Goal: Task Accomplishment & Management: Manage account settings

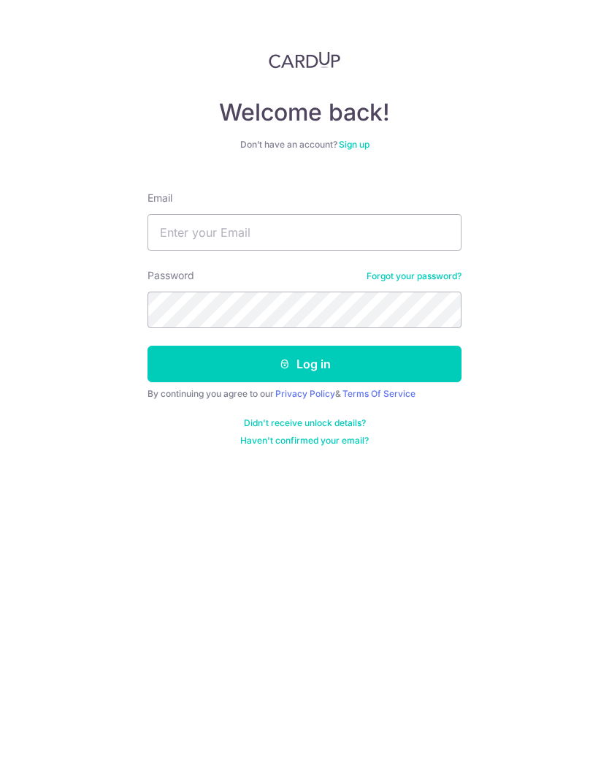
click at [355, 249] on input "Email" at bounding box center [305, 232] width 314 height 37
type input "[DOMAIN_NAME][EMAIL_ADDRESS][DOMAIN_NAME]"
click at [412, 369] on button "Log in" at bounding box center [305, 364] width 314 height 37
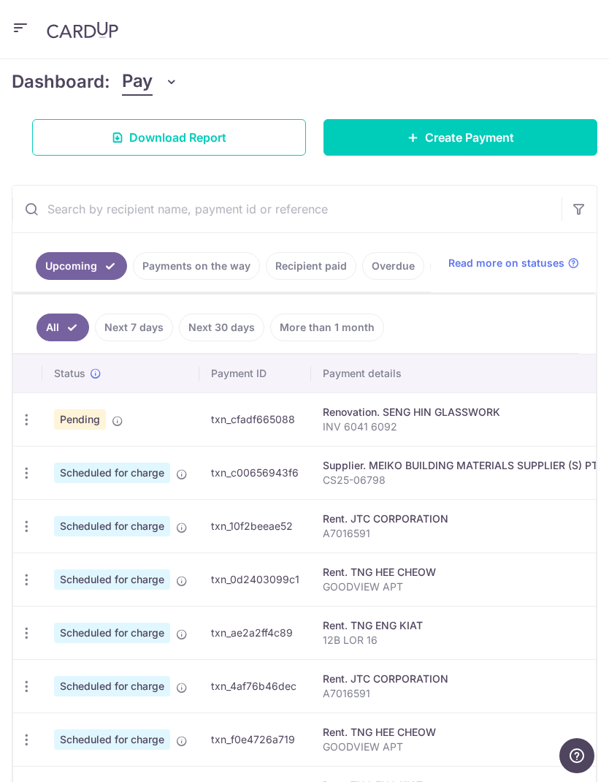
click at [26, 477] on icon "button" at bounding box center [26, 473] width 15 height 15
click at [80, 512] on span "Update payment" at bounding box center [104, 513] width 99 height 18
radio input "true"
type input "6,349.03"
type input "0.00"
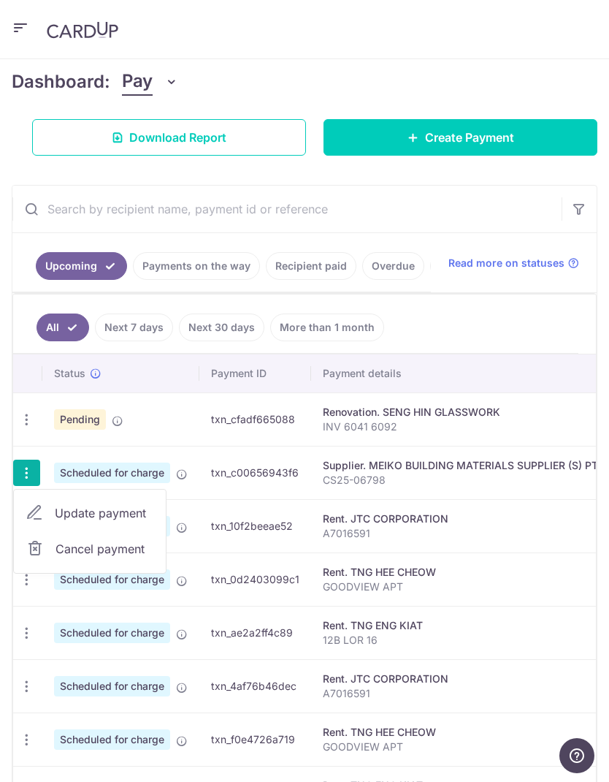
type input "[DATE]"
type input "CS25-06798"
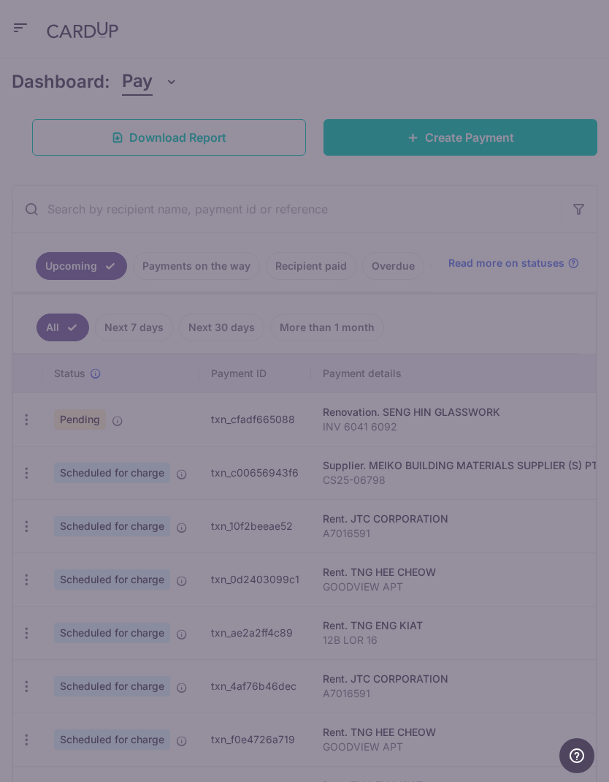
type input "LSM173"
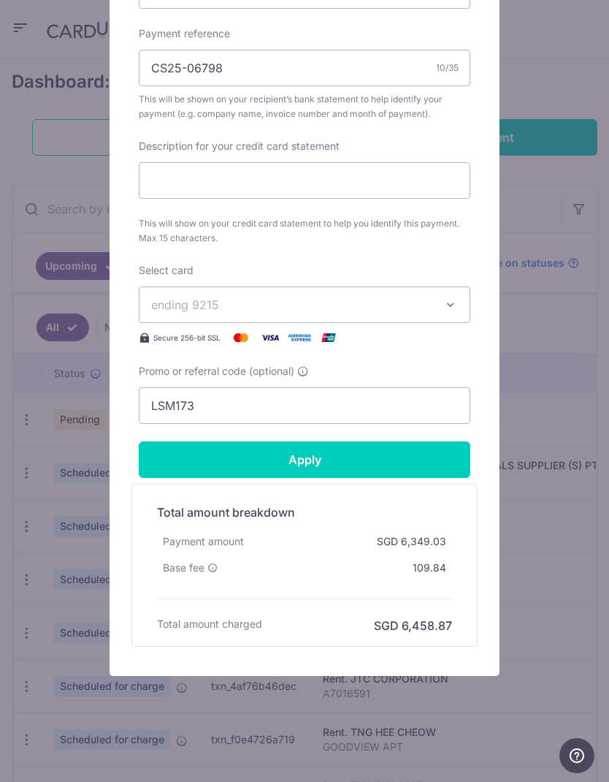
scroll to position [527, 0]
click at [449, 299] on icon "button" at bounding box center [451, 304] width 15 height 15
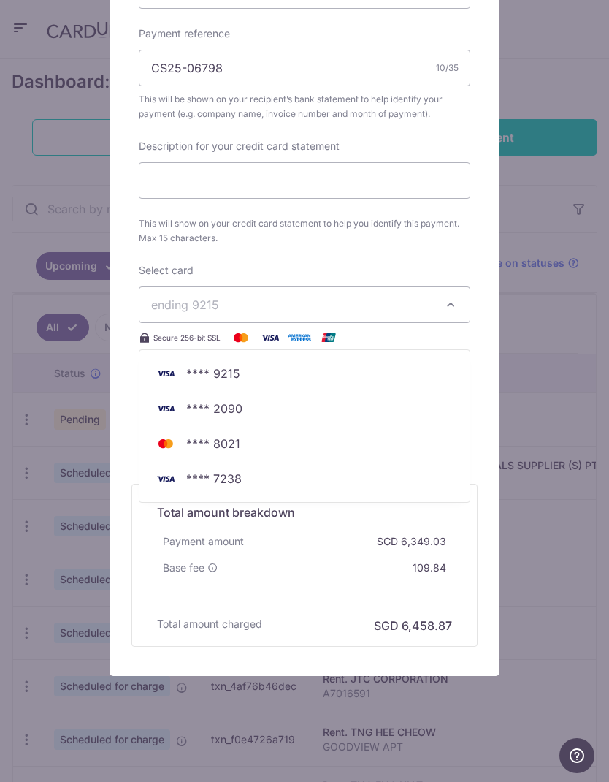
click at [235, 484] on span "**** 7238" at bounding box center [214, 479] width 56 height 18
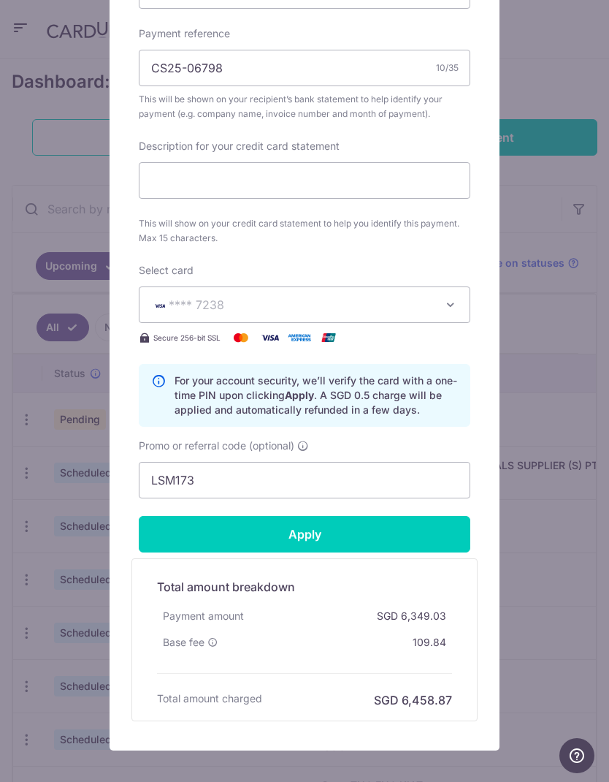
click at [373, 536] on input "Apply" at bounding box center [305, 534] width 332 height 37
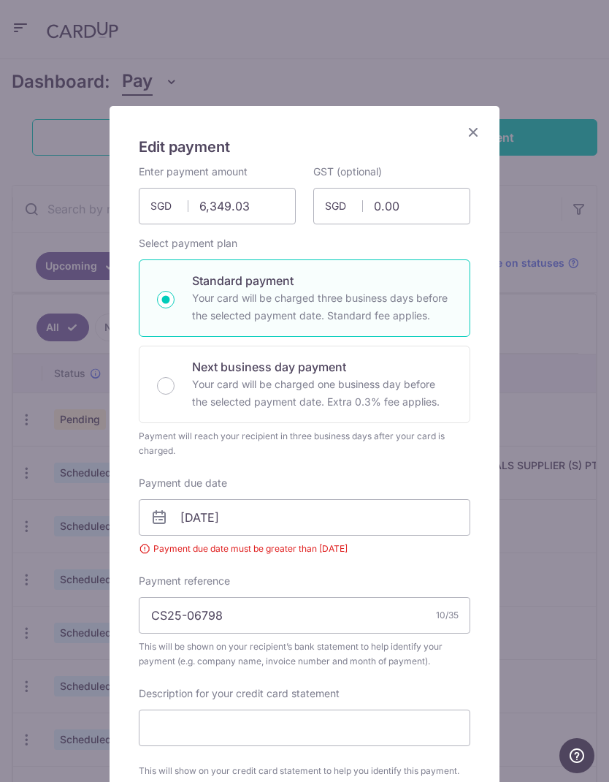
scroll to position [0, 0]
click at [404, 507] on input "[DATE]" at bounding box center [305, 517] width 332 height 37
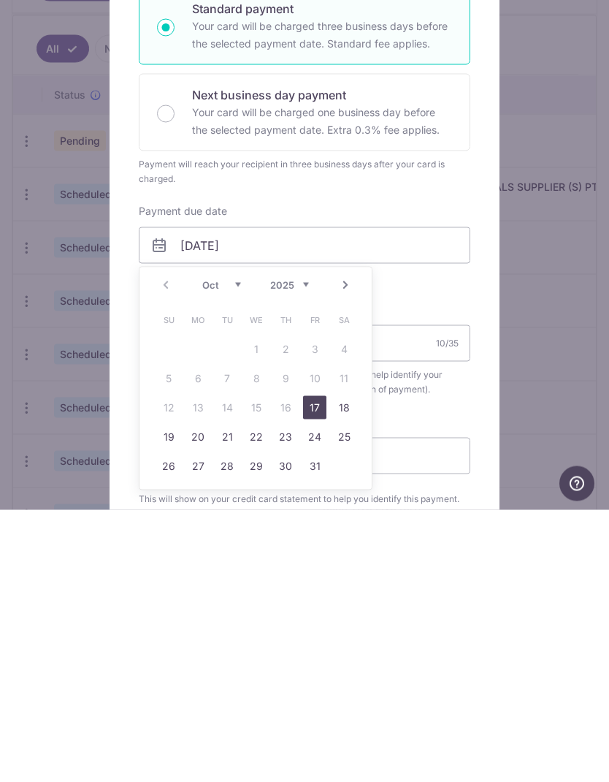
click at [320, 668] on link "17" at bounding box center [314, 679] width 23 height 23
type input "[DATE]"
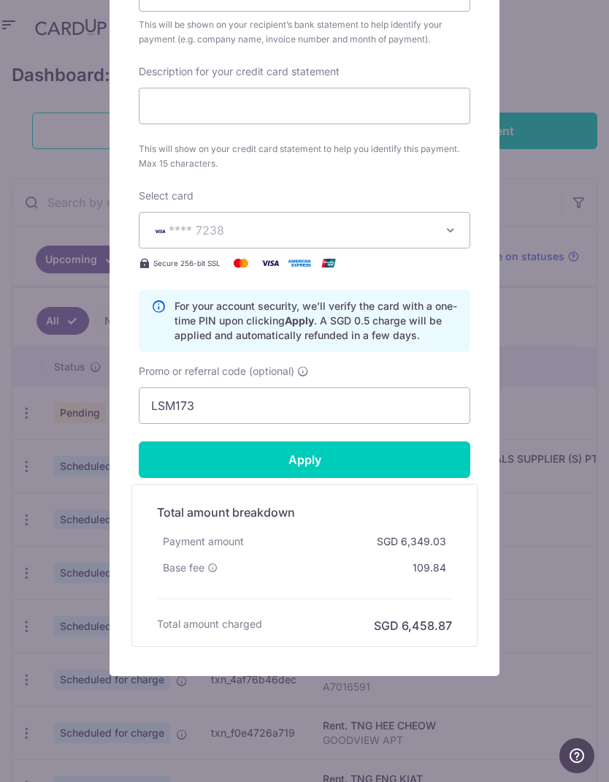
scroll to position [622, 0]
click at [399, 460] on input "Apply" at bounding box center [305, 459] width 332 height 37
type input "Successfully Applied"
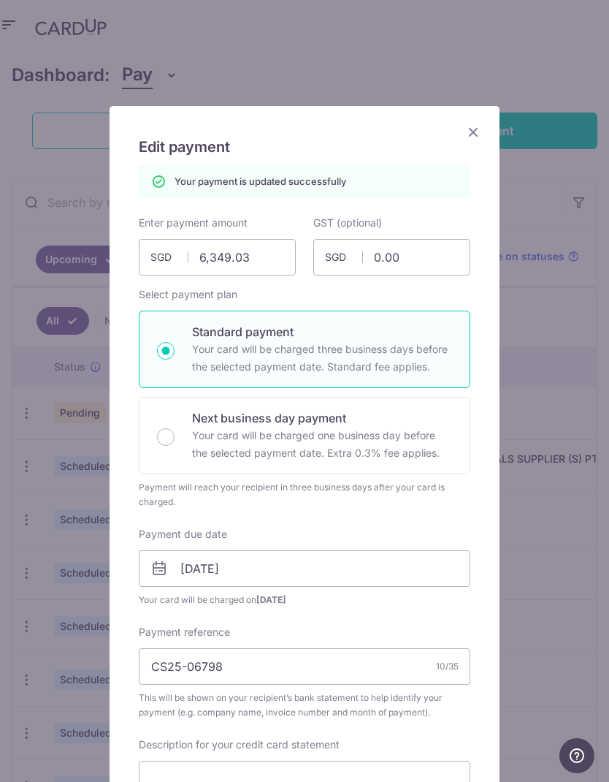
scroll to position [0, 0]
click at [476, 127] on icon "Close" at bounding box center [474, 132] width 18 height 18
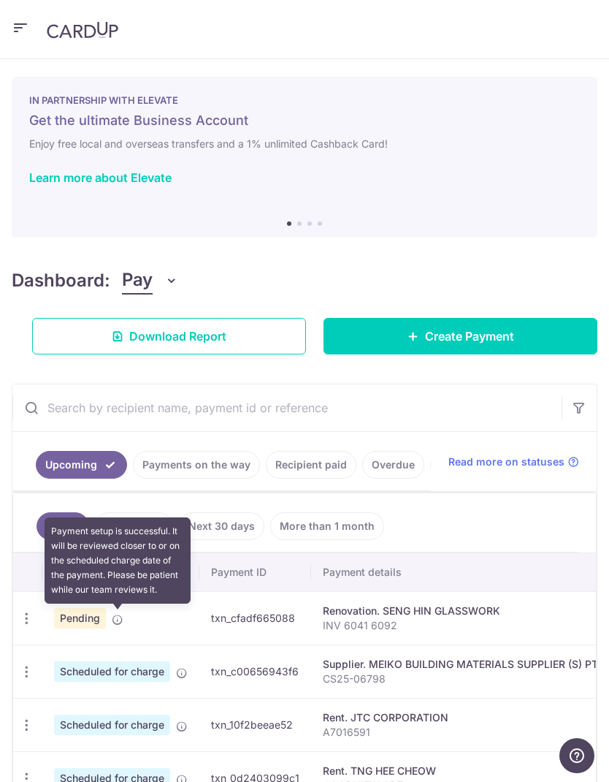
click at [121, 615] on icon at bounding box center [118, 620] width 12 height 12
